Goal: Task Accomplishment & Management: Manage account settings

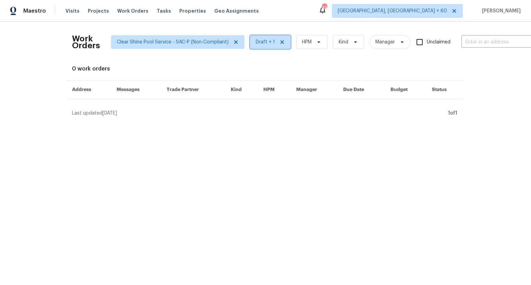
click at [264, 44] on span "Draft + 1" at bounding box center [265, 42] width 19 height 7
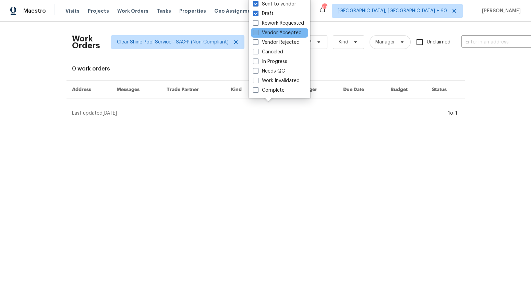
click at [258, 33] on span at bounding box center [255, 32] width 5 height 5
click at [257, 33] on input "Vendor Accepted" at bounding box center [255, 31] width 4 height 4
checkbox input "true"
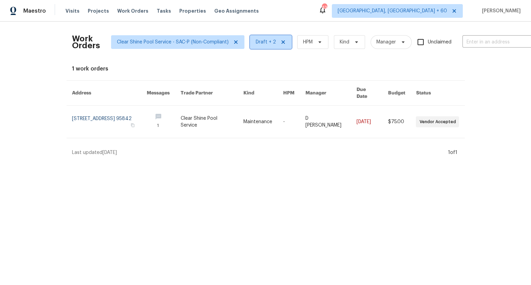
click at [262, 42] on span "Draft + 2" at bounding box center [266, 42] width 20 height 7
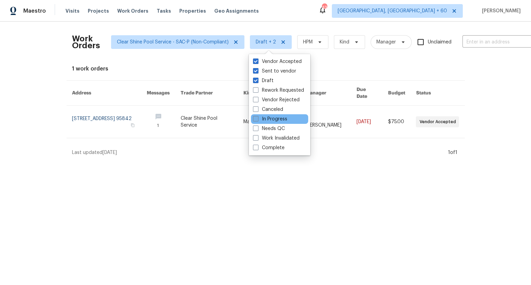
click at [257, 119] on span at bounding box center [255, 118] width 5 height 5
click at [257, 119] on input "In Progress" at bounding box center [255, 118] width 4 height 4
checkbox input "true"
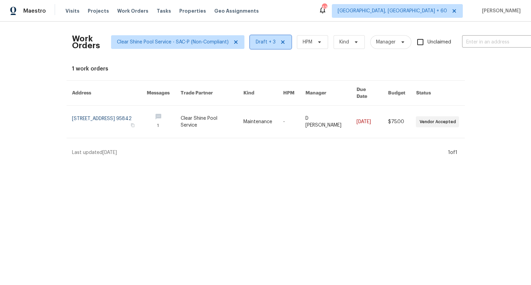
click at [266, 39] on span "Draft + 3" at bounding box center [266, 42] width 20 height 7
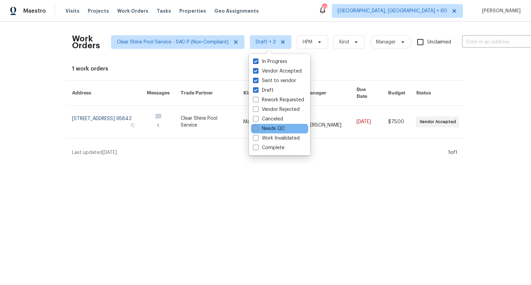
click at [257, 129] on span at bounding box center [255, 128] width 5 height 5
click at [257, 129] on input "Needs QC" at bounding box center [255, 127] width 4 height 4
checkbox input "true"
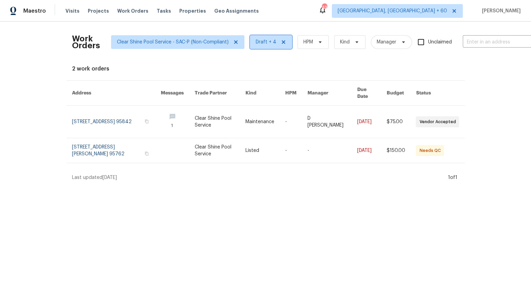
click at [265, 41] on span "Draft + 4" at bounding box center [266, 42] width 21 height 7
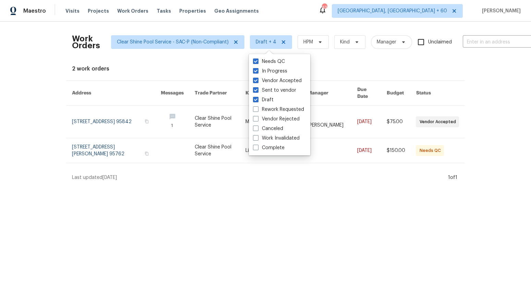
click at [303, 185] on html "Maestro Visits Projects Work Orders Tasks Properties Geo Assignments 438 Albuqu…" at bounding box center [265, 93] width 531 height 187
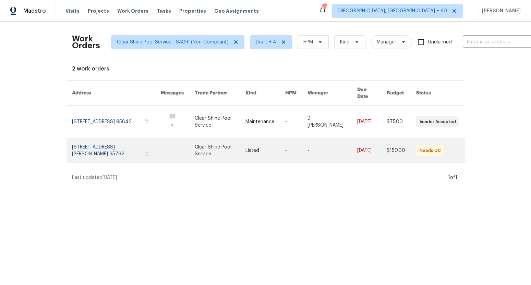
click at [258, 143] on td "Listed" at bounding box center [260, 150] width 40 height 25
click at [231, 145] on link at bounding box center [220, 150] width 51 height 25
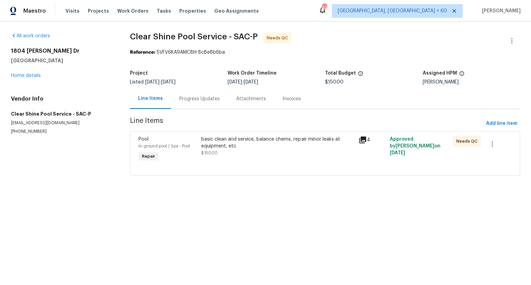
click at [203, 103] on div "Progress Updates" at bounding box center [199, 99] width 57 height 20
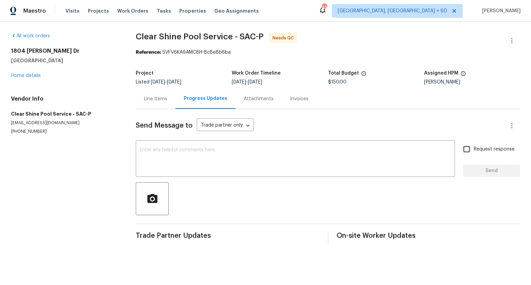
click at [160, 102] on div "Line Items" at bounding box center [155, 99] width 23 height 7
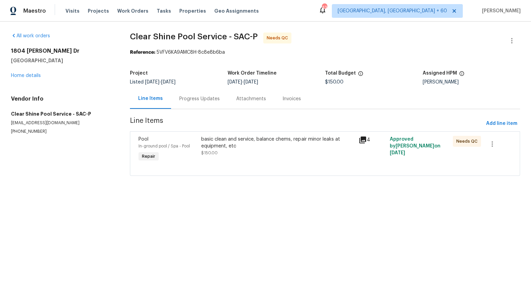
click at [339, 144] on div "basic clean and service, balance chems, repair minor leaks at equipment, etc" at bounding box center [277, 143] width 153 height 14
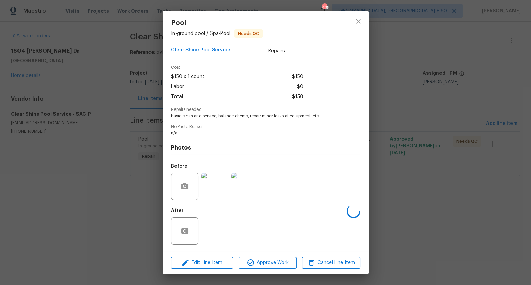
scroll to position [13, 0]
click at [211, 187] on img at bounding box center [214, 186] width 27 height 27
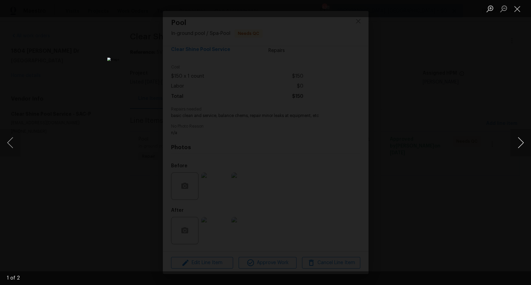
click at [519, 143] on button "Next image" at bounding box center [520, 142] width 21 height 27
click at [516, 14] on button "Close lightbox" at bounding box center [517, 9] width 14 height 12
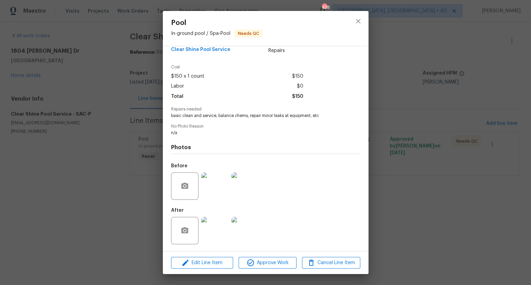
click at [223, 228] on img at bounding box center [214, 230] width 27 height 27
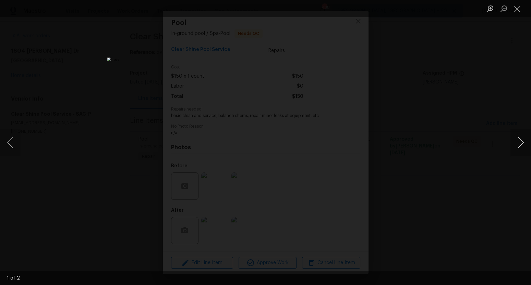
click at [521, 140] on button "Next image" at bounding box center [520, 142] width 21 height 27
click at [521, 8] on button "Close lightbox" at bounding box center [517, 9] width 14 height 12
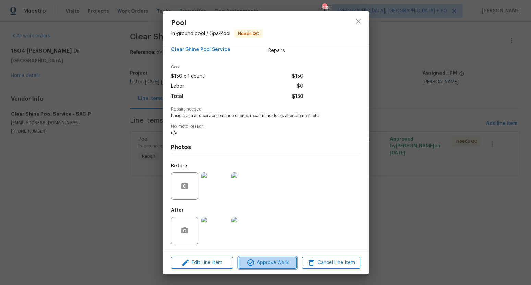
click at [271, 264] on span "Approve Work" at bounding box center [268, 263] width 54 height 9
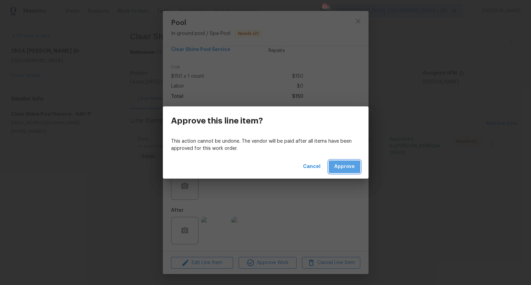
click at [348, 169] on span "Approve" at bounding box center [344, 167] width 21 height 9
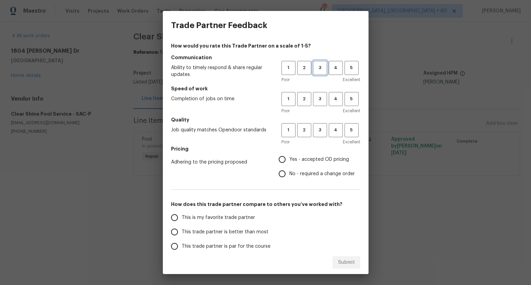
click at [323, 68] on span "3" at bounding box center [320, 68] width 13 height 8
click at [319, 97] on span "3" at bounding box center [320, 99] width 13 height 8
click at [320, 127] on span "3" at bounding box center [320, 130] width 13 height 8
click at [287, 160] on input "Yes - accepted OD pricing" at bounding box center [282, 160] width 14 height 14
radio input "true"
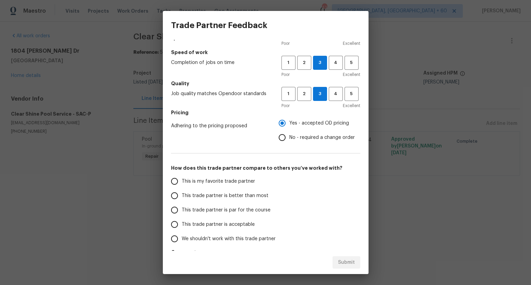
scroll to position [38, 0]
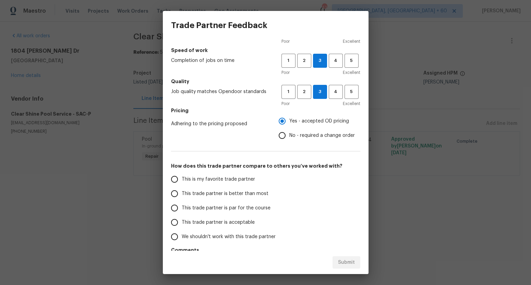
click at [177, 197] on input "This trade partner is better than most" at bounding box center [174, 194] width 14 height 14
radio input "false"
click at [350, 266] on span "Submit" at bounding box center [346, 263] width 17 height 9
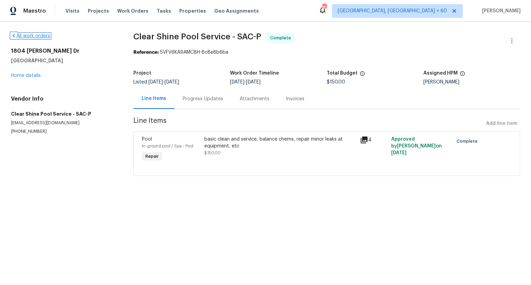
click at [38, 37] on link "All work orders" at bounding box center [30, 36] width 39 height 5
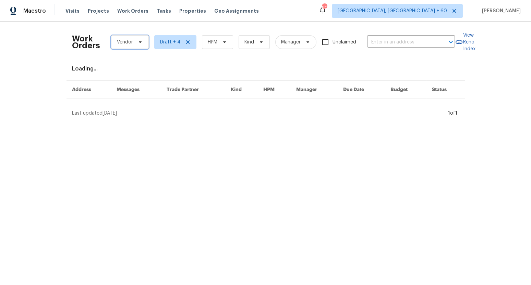
click at [133, 42] on span "Vendor" at bounding box center [130, 42] width 38 height 14
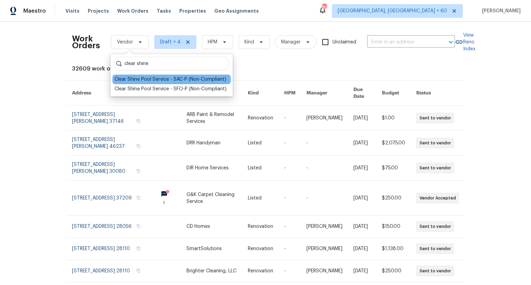
type input "clear shine"
click at [167, 79] on div "Clear Shine Pool Service - SAC-P (Non-Compliant)" at bounding box center [170, 79] width 112 height 7
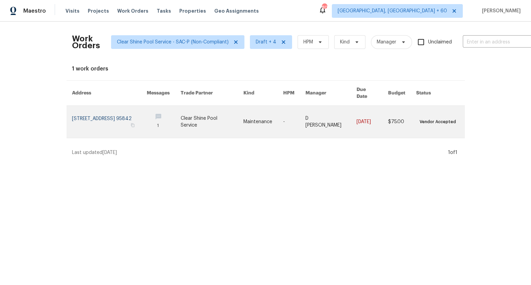
click at [348, 121] on link at bounding box center [330, 122] width 51 height 32
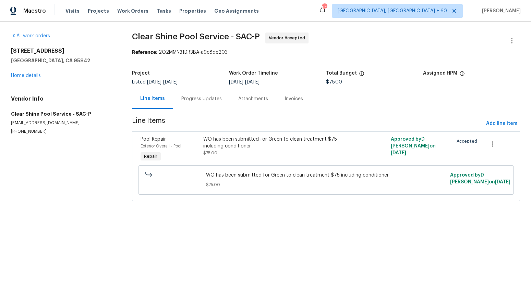
click at [211, 102] on div "Progress Updates" at bounding box center [201, 99] width 57 height 20
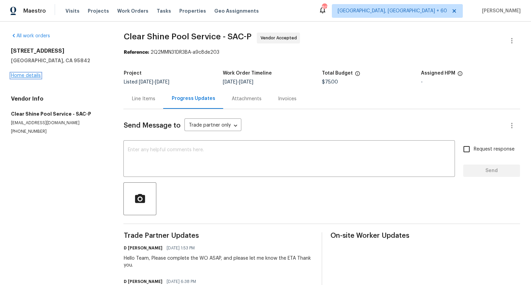
click at [37, 76] on link "Home details" at bounding box center [26, 75] width 30 height 5
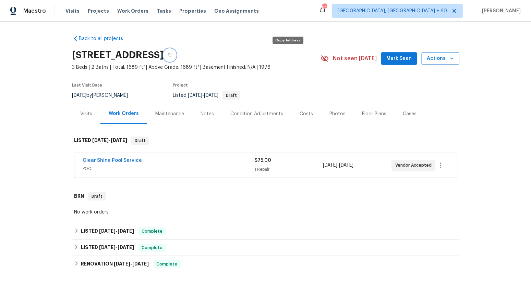
click at [172, 56] on icon "button" at bounding box center [170, 55] width 4 height 4
click at [134, 11] on span "Work Orders" at bounding box center [132, 11] width 31 height 7
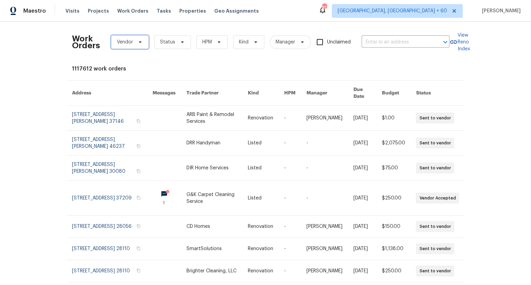
click at [134, 40] on span "Vendor" at bounding box center [130, 42] width 38 height 14
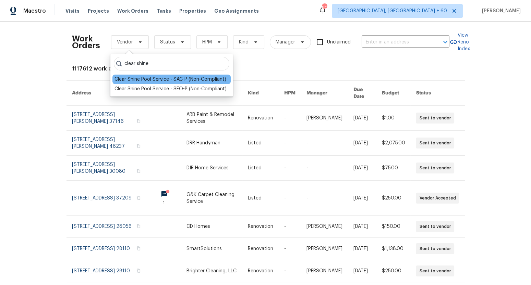
type input "clear shine"
click at [159, 80] on div "Clear Shine Pool Service - SAC-P (Non-Compliant)" at bounding box center [170, 79] width 112 height 7
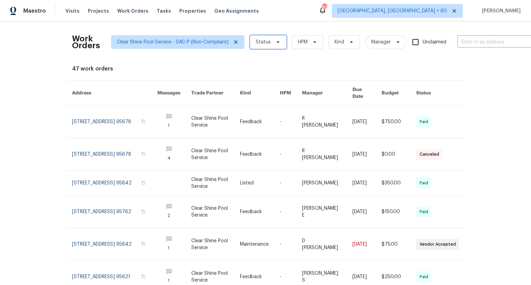
click at [275, 43] on icon at bounding box center [277, 41] width 5 height 5
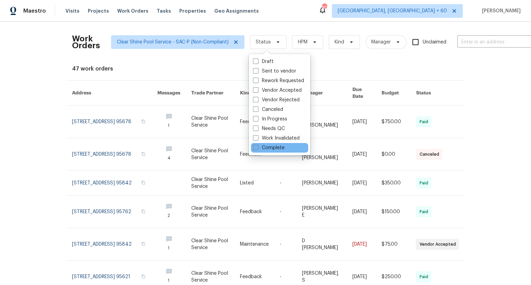
click at [268, 148] on label "Complete" at bounding box center [269, 148] width 32 height 7
click at [257, 148] on input "Complete" at bounding box center [255, 147] width 4 height 4
checkbox input "true"
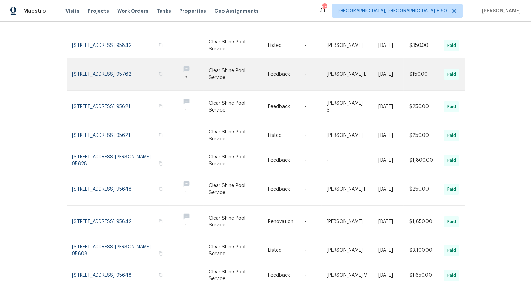
scroll to position [122, 0]
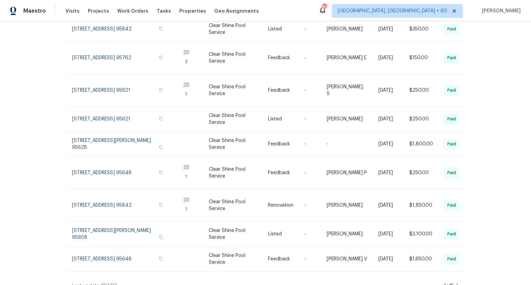
click at [458, 284] on icon at bounding box center [457, 286] width 3 height 5
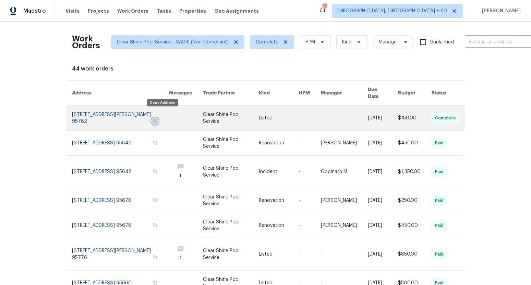
click at [157, 119] on icon "button" at bounding box center [155, 121] width 4 height 4
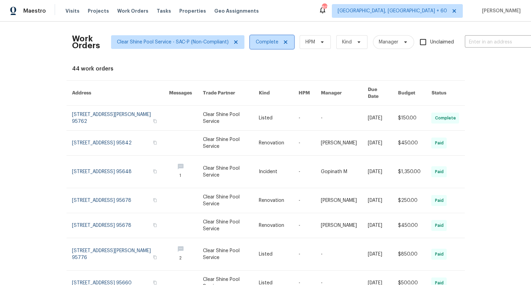
click at [284, 42] on icon at bounding box center [284, 41] width 3 height 3
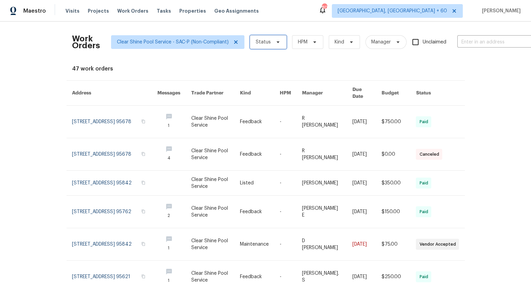
click at [262, 42] on span "Status" at bounding box center [263, 42] width 15 height 7
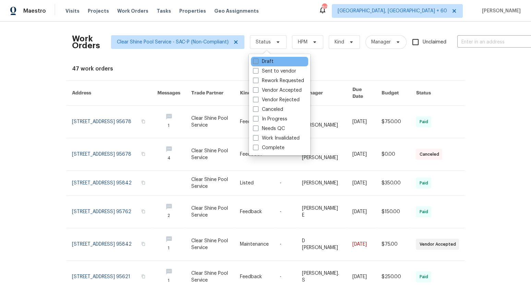
click at [260, 62] on label "Draft" at bounding box center [263, 61] width 21 height 7
click at [257, 62] on input "Draft" at bounding box center [255, 60] width 4 height 4
checkbox input "true"
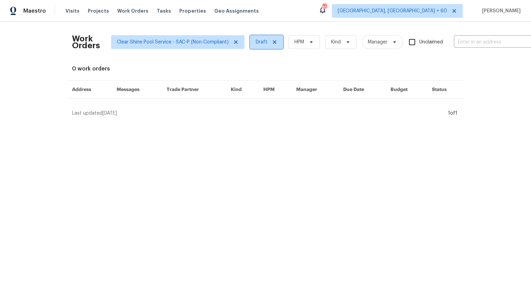
click at [260, 43] on span "Draft" at bounding box center [262, 42] width 12 height 7
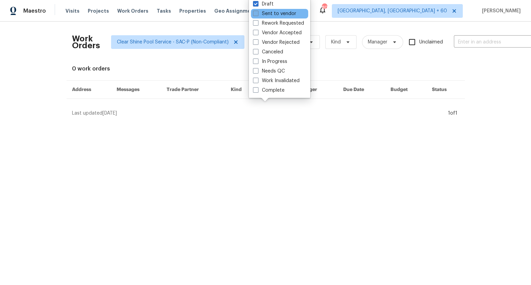
click at [264, 14] on label "Sent to vendor" at bounding box center [274, 13] width 43 height 7
click at [257, 14] on input "Sent to vendor" at bounding box center [255, 12] width 4 height 4
checkbox input "true"
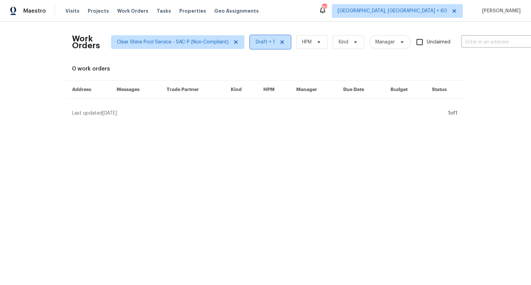
click at [260, 38] on span "Draft + 1" at bounding box center [270, 42] width 41 height 14
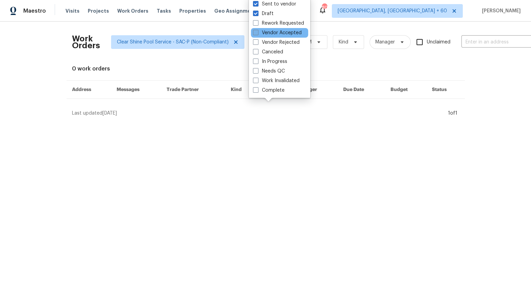
click at [269, 32] on label "Vendor Accepted" at bounding box center [277, 32] width 49 height 7
click at [257, 32] on input "Vendor Accepted" at bounding box center [255, 31] width 4 height 4
checkbox input "true"
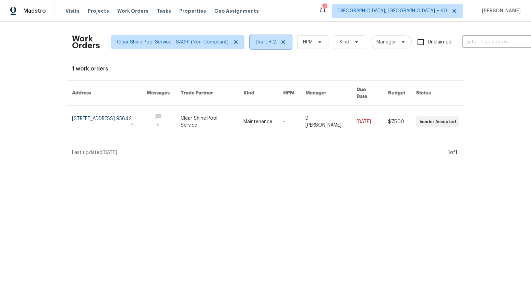
click at [262, 42] on span "Draft + 2" at bounding box center [266, 42] width 20 height 7
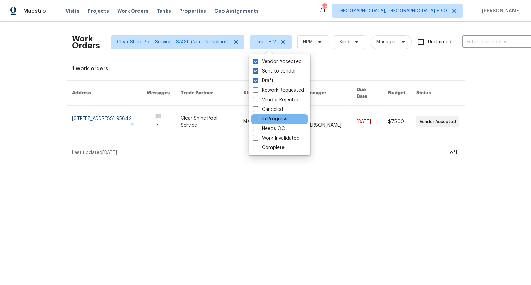
click at [270, 118] on label "In Progress" at bounding box center [270, 119] width 34 height 7
click at [257, 118] on input "In Progress" at bounding box center [255, 118] width 4 height 4
checkbox input "true"
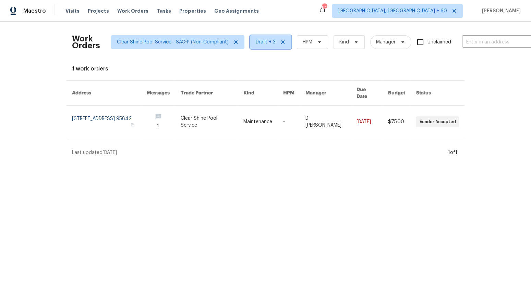
click at [259, 38] on span "Draft + 3" at bounding box center [270, 42] width 41 height 14
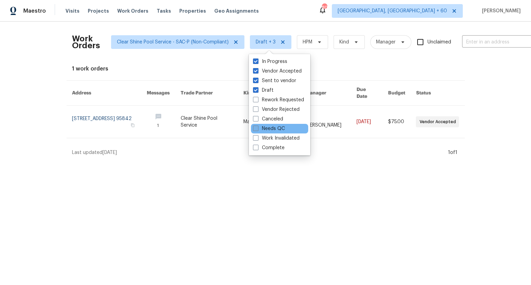
click at [275, 129] on label "Needs QC" at bounding box center [269, 128] width 32 height 7
click at [257, 129] on input "Needs QC" at bounding box center [255, 127] width 4 height 4
checkbox input "true"
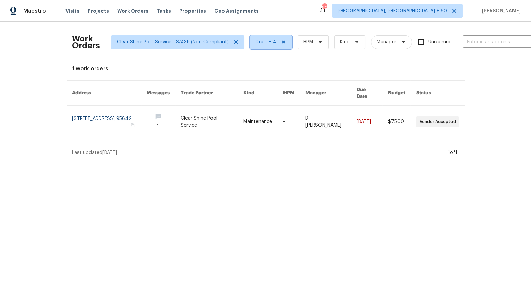
click at [265, 39] on span "Draft + 4" at bounding box center [266, 42] width 21 height 7
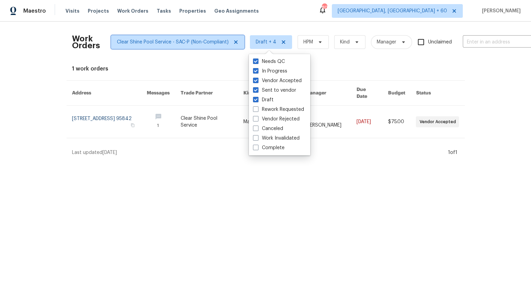
click at [235, 41] on icon at bounding box center [235, 41] width 5 height 5
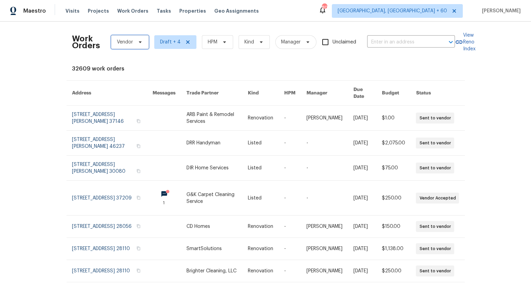
click at [140, 42] on icon at bounding box center [139, 41] width 5 height 5
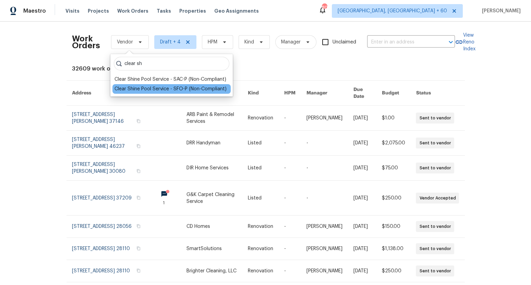
type input "clear sh"
click at [173, 88] on div "Clear Shine Pool Service - SFO-P (Non-Compliant)" at bounding box center [170, 89] width 112 height 7
